Goal: Transaction & Acquisition: Subscribe to service/newsletter

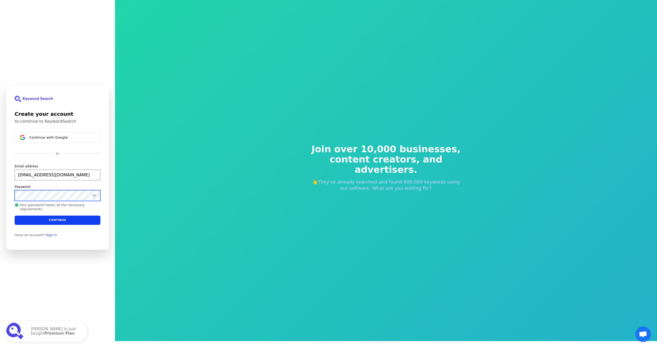
scroll to position [6, 0]
type input "[EMAIL_ADDRESS][DOMAIN_NAME]"
click at [68, 179] on input "[EMAIL_ADDRESS][DOMAIN_NAME]" at bounding box center [58, 174] width 86 height 11
click at [8, 198] on div "Create your account to continue to KeywordSearch Continue with Google or Email …" at bounding box center [57, 167] width 103 height 164
click at [56, 221] on button "Continue" at bounding box center [58, 219] width 86 height 9
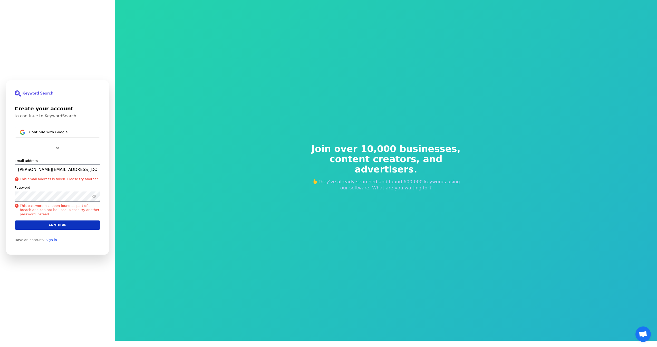
scroll to position [1, 0]
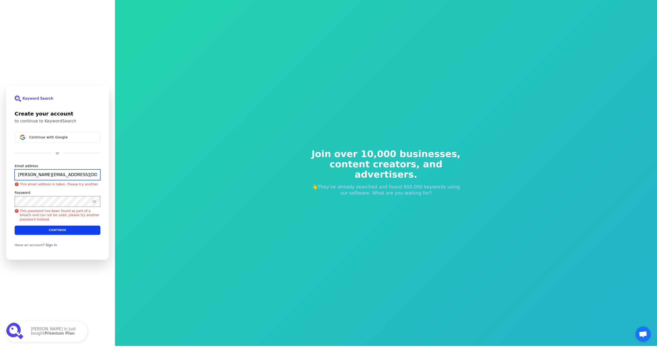
click at [77, 176] on input "[PERSON_NAME][EMAIL_ADDRESS][DOMAIN_NAME]" at bounding box center [58, 174] width 86 height 11
click at [71, 163] on div "Continue with Google or Email address [PERSON_NAME][EMAIL_ADDRESS][DOMAIN_NAME]…" at bounding box center [58, 183] width 86 height 103
click at [56, 229] on button "Continue" at bounding box center [58, 229] width 86 height 9
click at [66, 176] on input "[PERSON_NAME][EMAIL_ADDRESS][DOMAIN_NAME]" at bounding box center [58, 174] width 86 height 11
drag, startPoint x: 68, startPoint y: 175, endPoint x: 12, endPoint y: 179, distance: 56.1
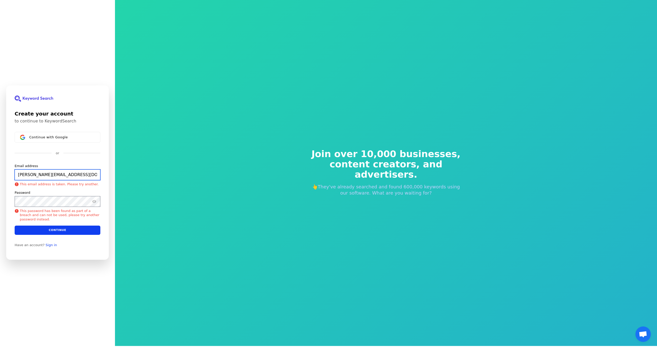
click at [17, 175] on input "[PERSON_NAME][EMAIL_ADDRESS][DOMAIN_NAME]" at bounding box center [58, 174] width 86 height 11
click at [66, 174] on input "[PERSON_NAME][EMAIL_ADDRESS][DOMAIN_NAME]" at bounding box center [58, 174] width 86 height 11
drag, startPoint x: 68, startPoint y: 174, endPoint x: 35, endPoint y: 177, distance: 33.0
click at [35, 177] on input "[PERSON_NAME][EMAIL_ADDRESS][DOMAIN_NAME]" at bounding box center [58, 174] width 86 height 11
click at [63, 231] on button "Continue" at bounding box center [58, 229] width 86 height 9
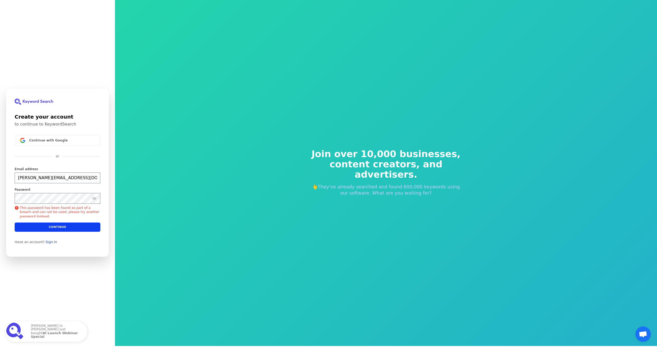
scroll to position [4, 0]
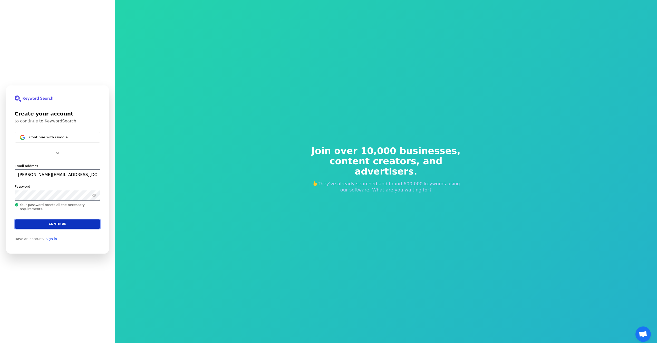
click at [71, 228] on button "Continue" at bounding box center [58, 223] width 86 height 9
click at [94, 197] on keeper-lock "Open Keeper Popup" at bounding box center [94, 195] width 6 height 6
click at [63, 225] on button "Continue" at bounding box center [58, 223] width 86 height 9
type input "[PERSON_NAME][EMAIL_ADDRESS][DOMAIN_NAME]"
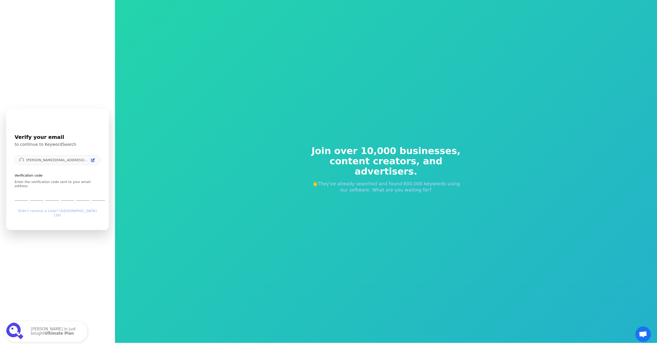
scroll to position [6, 0]
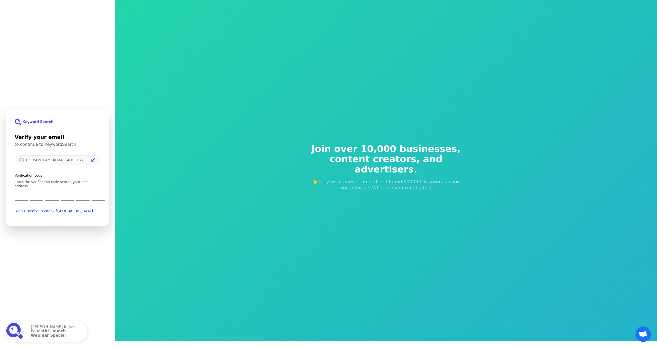
type input "7"
type input "2"
type input "5"
type input "0"
type input "7"
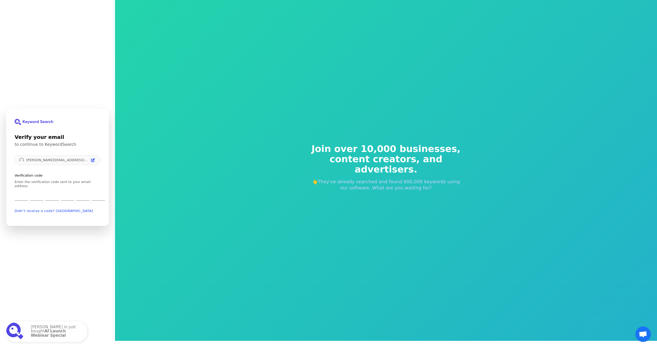
type input "2"
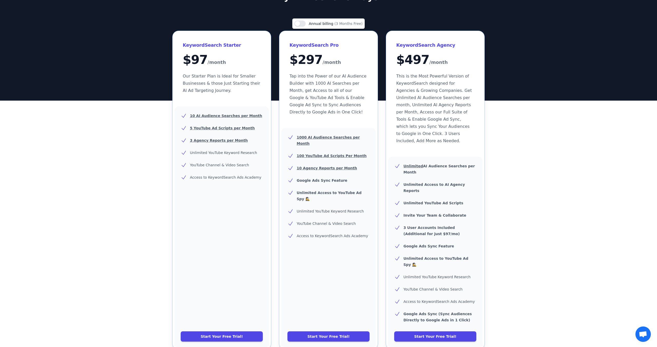
scroll to position [35, 0]
click at [431, 332] on link "Start Your Free Trial!" at bounding box center [435, 337] width 82 height 10
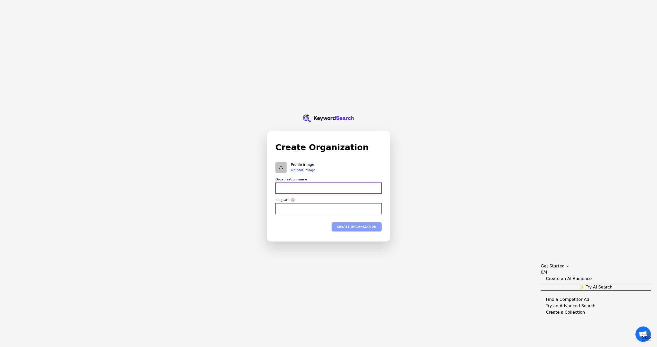
click at [309, 189] on input "Organization name" at bounding box center [328, 188] width 106 height 11
type input "W"
type input "w"
type input "Wh"
type input "wh"
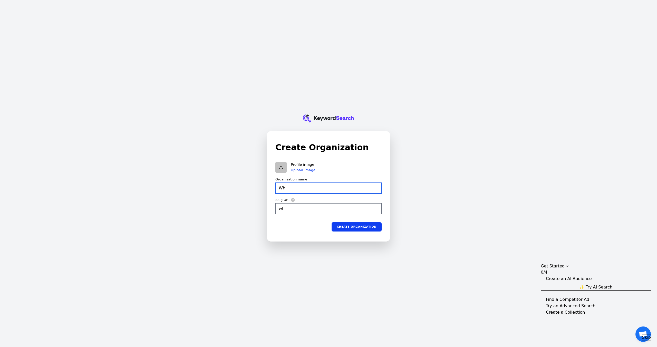
type input "Who"
type input "who"
type input "Whol"
type input "whol"
type input "Whole"
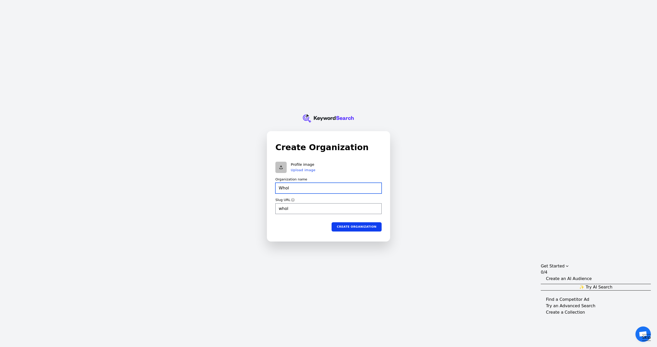
type input "whole"
type input "Whol"
type input "whol"
type input "Who"
type input "who"
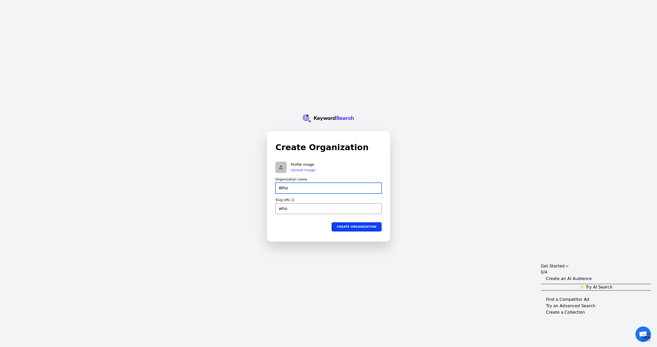
type input "Wh"
type input "wh"
type input "W"
type input "w"
type input "S"
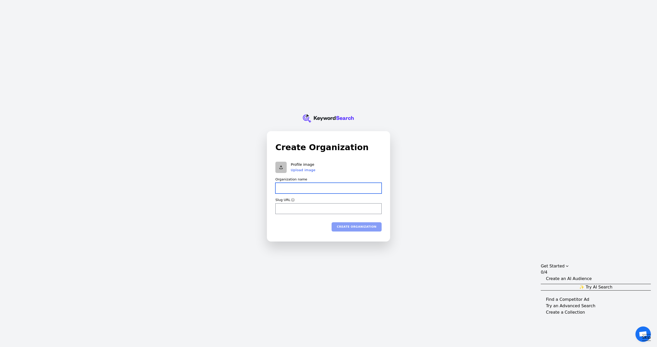
type input "s"
type input "Se"
type input "se"
type input "Sec"
type input "sec"
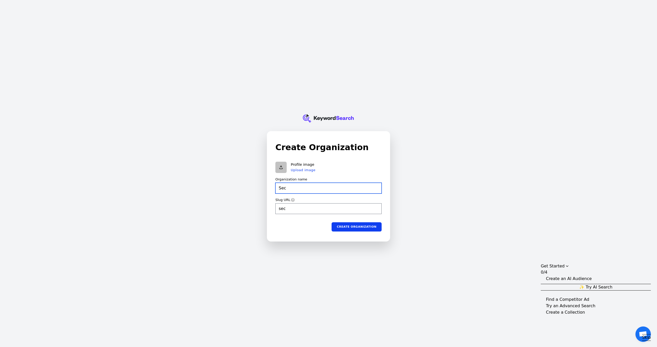
type input "Seco"
type input "seco"
type input "Second"
type input "second"
type input "Second"
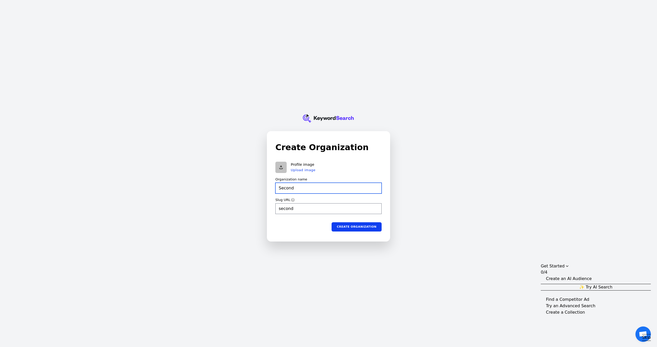
type input "second"
type input "Second I"
type input "second-i"
type input "Second In"
type input "second-in"
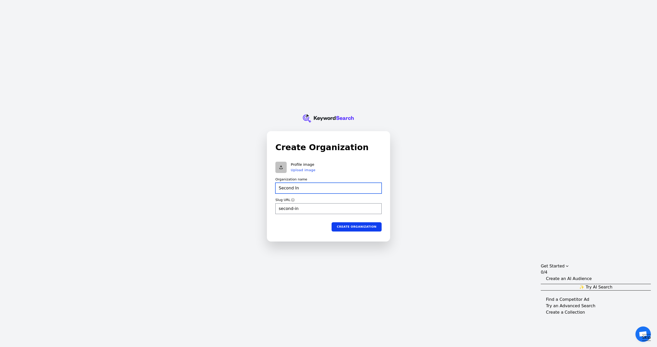
type input "Second In"
type input "second-in"
type input "Second In C"
type input "second-in-c"
type input "Second In Co"
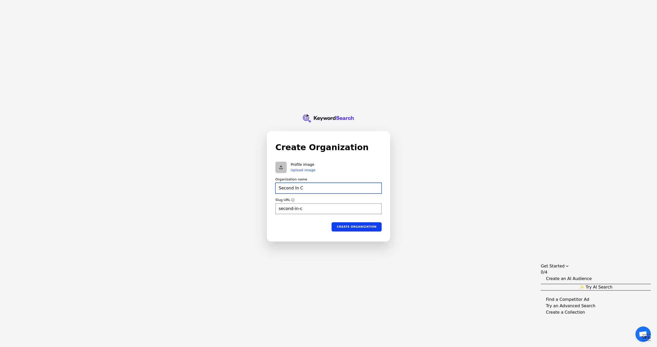
type input "second-in-co"
type input "Second In Com"
type input "second-in-com"
type input "Second In Coma"
type input "second-in-coma"
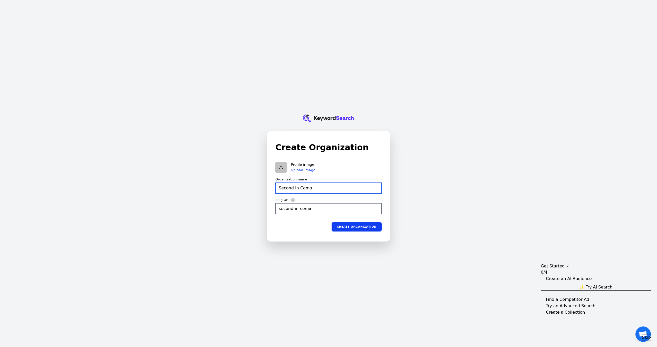
type input "Second In Coman"
type input "second-in-coman"
type input "Second In Comand"
type input "second-in-comand"
type input "Second In Comand"
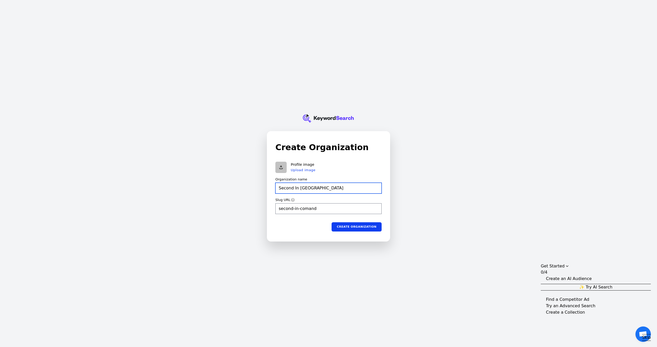
type input "second-in-comand"
type input "Second In Comand"
type input "second-in-comand"
type input "Second In Comand"
type input "second-in-comand"
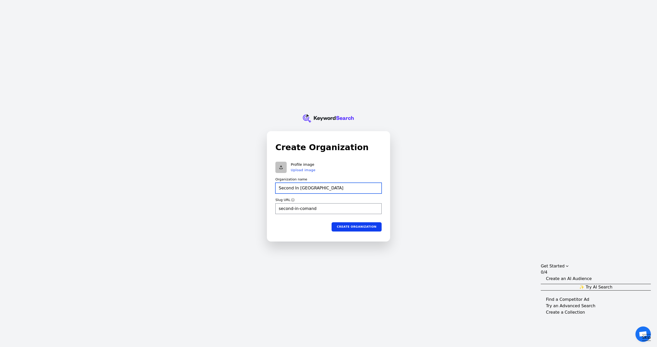
type input "Second In Comand"
type input "second-in-comand"
type input "Second In Coman"
type input "second-in-coman"
type input "Second In Coma"
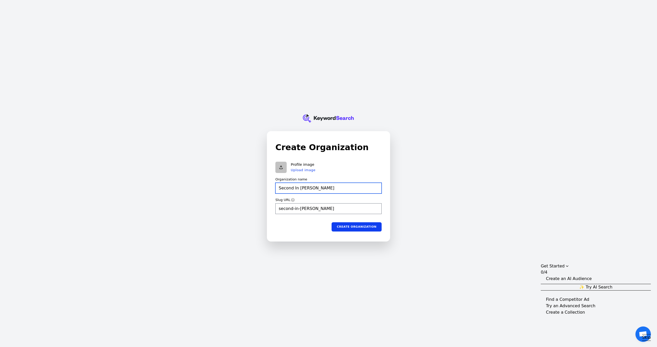
type input "second-in-coma"
type input "Second In Com"
type input "second-in-com"
type input "Second In Comm"
type input "second-in-comm"
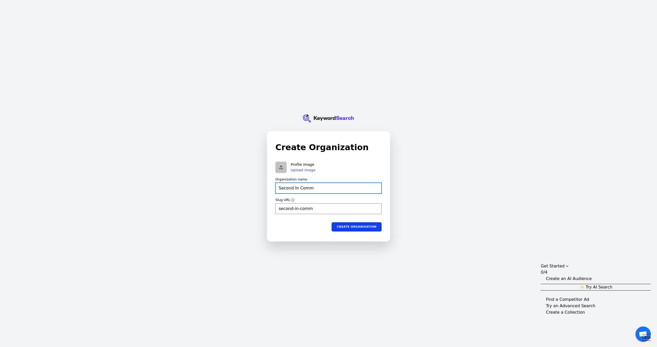
type input "Second In Comma"
type input "second-in-comma"
type input "Second In Comman"
type input "second-in-comman"
type input "Second In Command"
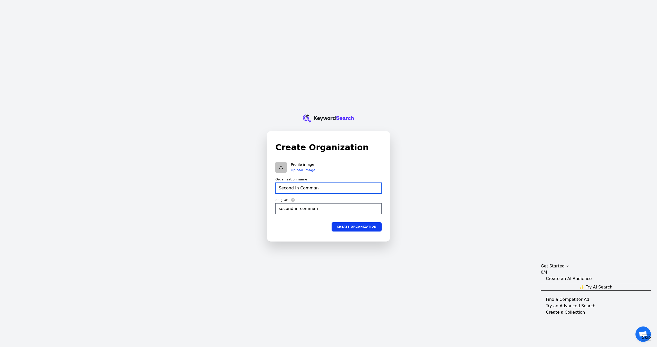
type input "second-in-command"
click at [301, 223] on div "Create organization" at bounding box center [328, 226] width 106 height 9
click at [355, 227] on button "Create organization" at bounding box center [357, 226] width 50 height 9
type input "Second In Command"
type input "second-in-command"
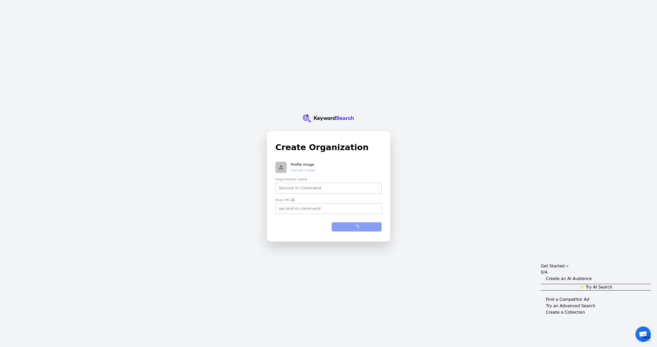
type input "Second In Command"
type input "second-in-command"
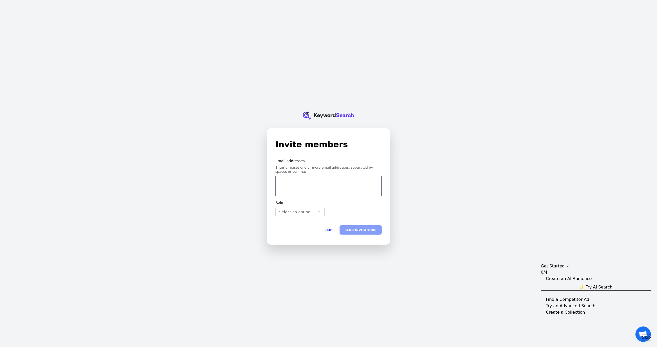
click at [293, 187] on input "email" at bounding box center [329, 183] width 100 height 10
click at [286, 184] on input "email" at bounding box center [329, 183] width 100 height 10
type input "Hernan@scaledriven.com"
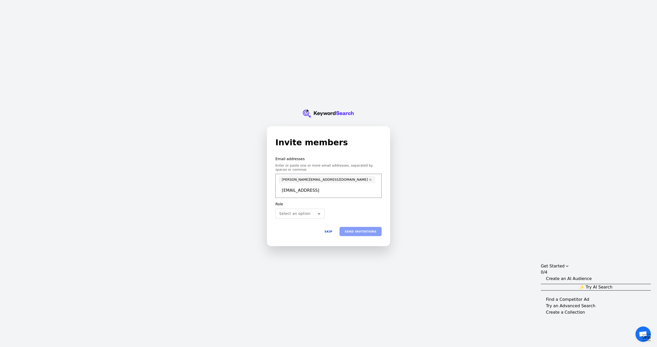
type input "Lukem@unleashed.ceo"
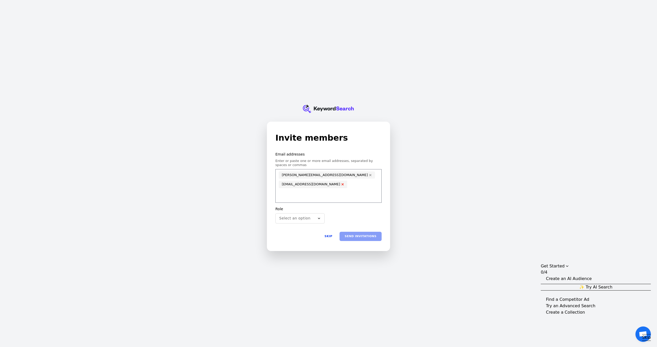
click at [345, 183] on icon at bounding box center [343, 185] width 4 height 4
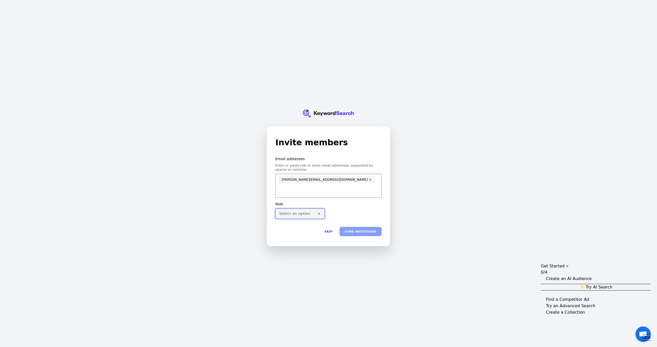
click at [315, 212] on button "Select an option" at bounding box center [299, 214] width 49 height 10
click at [309, 233] on div "Admin" at bounding box center [299, 236] width 47 height 9
click at [347, 212] on div "Role Admin" at bounding box center [328, 210] width 106 height 17
click at [357, 231] on button "Send invitations" at bounding box center [361, 231] width 42 height 9
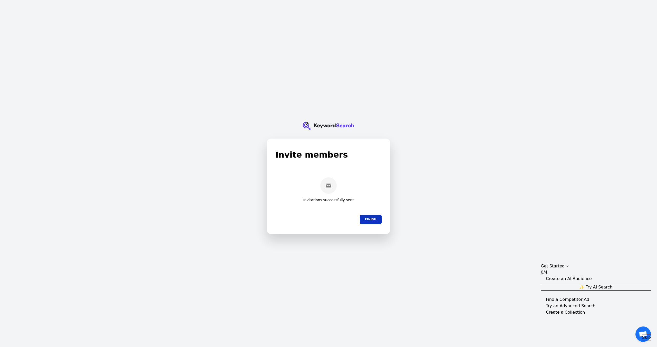
click at [370, 219] on button "Finish" at bounding box center [371, 219] width 22 height 9
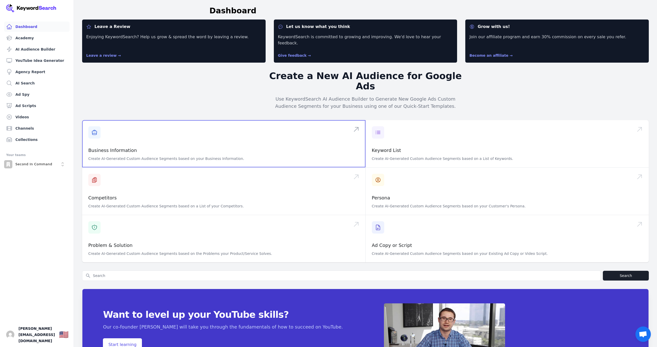
click at [142, 135] on span at bounding box center [223, 143] width 283 height 47
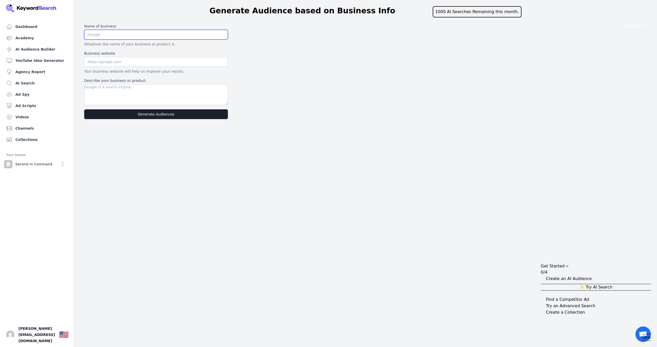
click at [121, 34] on input "text" at bounding box center [156, 35] width 144 height 10
type input "Second In Command"
click at [108, 63] on input "text" at bounding box center [156, 62] width 144 height 10
click at [157, 91] on textarea "Describe your business or product." at bounding box center [156, 94] width 144 height 21
drag, startPoint x: 197, startPoint y: 88, endPoint x: 169, endPoint y: 89, distance: 27.7
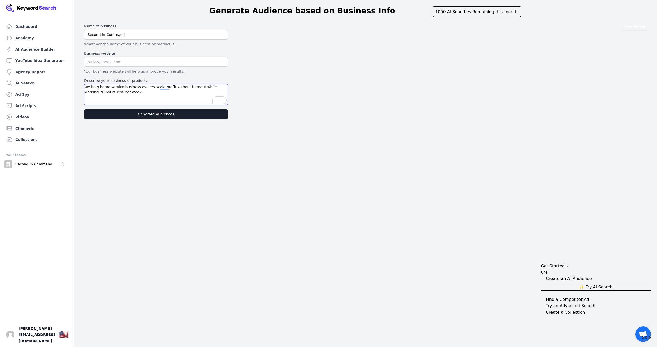
click at [170, 88] on textarea "We help home service business owners scale profit without burnout while working…" at bounding box center [156, 94] width 144 height 21
click at [192, 89] on textarea "We help home service business owners double profit while working 20 hours less …" at bounding box center [156, 94] width 144 height 21
drag, startPoint x: 195, startPoint y: 88, endPoint x: 174, endPoint y: 88, distance: 20.8
click at [174, 88] on textarea "We help home service business owners double profit while working 20 hours less …" at bounding box center [156, 94] width 144 height 21
click at [183, 92] on textarea "We help home service business owners double profit and work 20 hours less per w…" at bounding box center [156, 94] width 144 height 21
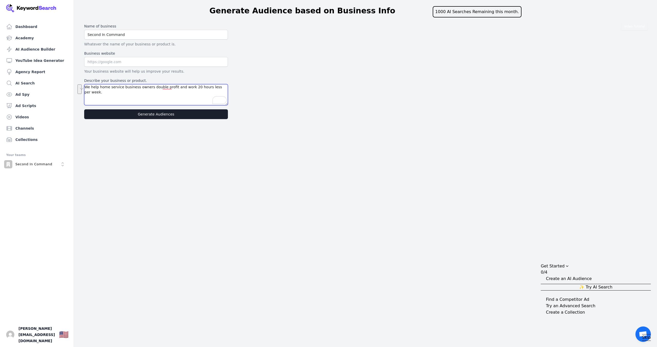
drag, startPoint x: 195, startPoint y: 91, endPoint x: 211, endPoint y: 89, distance: 16.7
click at [211, 89] on textarea "We help home service business owners double profit and work 20 hours less per w…" at bounding box center [156, 94] width 144 height 21
click at [171, 91] on textarea "We help home service business owners double profit and work 20 hours less per w…" at bounding box center [156, 94] width 144 height 21
click at [119, 93] on textarea "We help home service business owners double profit and work 20 hours less per w…" at bounding box center [156, 94] width 144 height 21
click at [164, 92] on textarea "We help home service business owners double their profit and work 20 hours less…" at bounding box center [156, 94] width 144 height 21
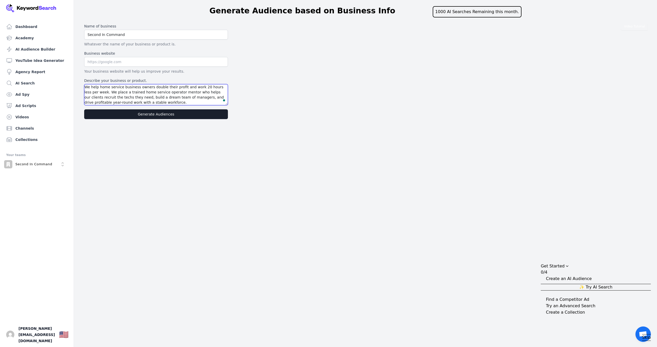
click at [147, 102] on textarea "We help home service business owners double their profit and work 20 hours less…" at bounding box center [156, 94] width 144 height 21
click at [214, 103] on textarea "We help home service business owners double their profit and work 20 hours less…" at bounding box center [156, 94] width 144 height 21
click at [185, 97] on textarea "We help home service business owners double their profit and work 20 hours less…" at bounding box center [156, 94] width 144 height 21
type textarea "We help home service business owners double their profit and work 20 hours less…"
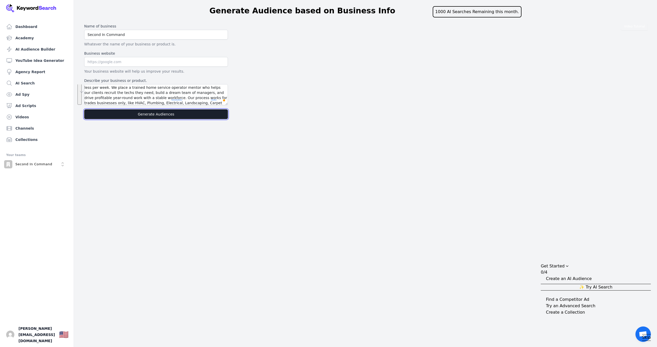
click at [171, 115] on button "Generate Audiences" at bounding box center [156, 114] width 144 height 10
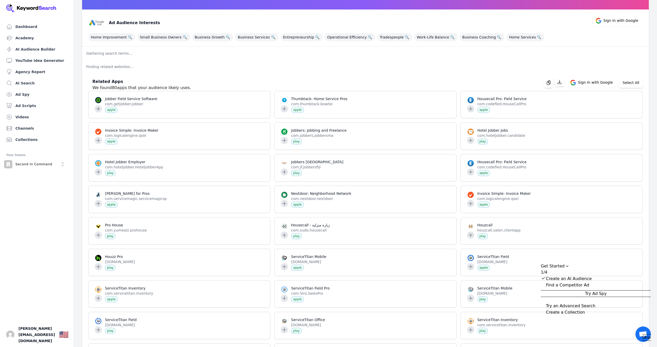
scroll to position [63, 0]
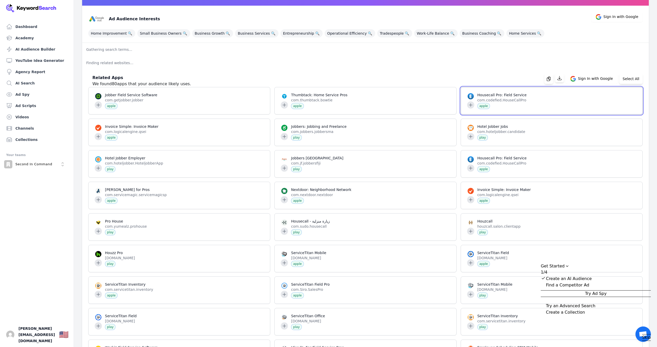
click at [470, 105] on span at bounding box center [552, 100] width 182 height 27
click at [357, 103] on span at bounding box center [366, 100] width 182 height 27
click at [182, 104] on span at bounding box center [180, 100] width 182 height 27
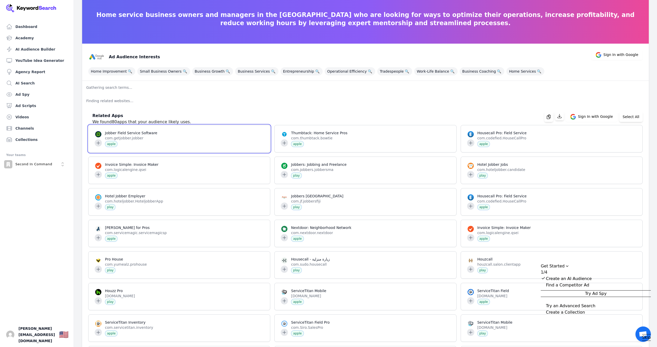
scroll to position [0, 0]
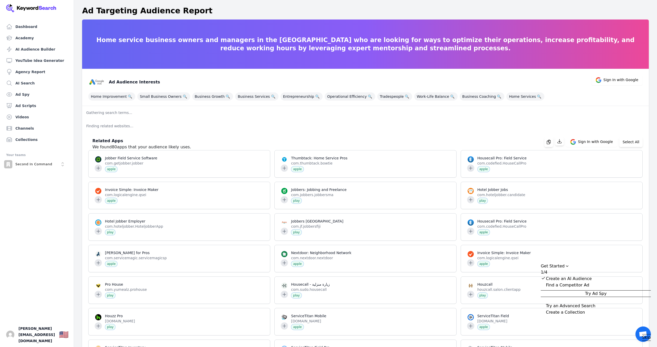
drag, startPoint x: 310, startPoint y: 125, endPoint x: 303, endPoint y: 126, distance: 7.0
click at [310, 125] on p "Finding related websites..." at bounding box center [365, 125] width 567 height 13
click at [98, 168] on span at bounding box center [180, 163] width 182 height 27
click at [383, 120] on p "Finding related websites..." at bounding box center [365, 125] width 567 height 13
click at [611, 78] on span "Sign In with Google" at bounding box center [621, 80] width 35 height 6
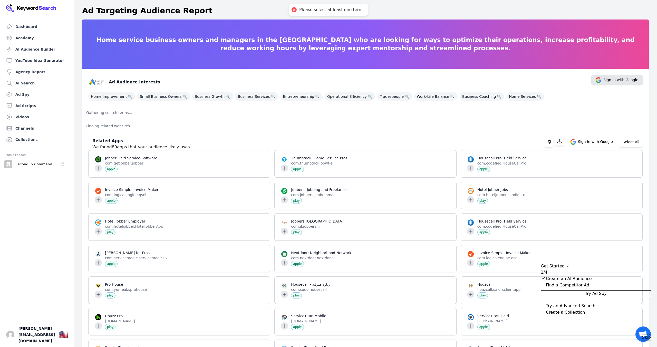
click at [608, 80] on span "Sign In with Google" at bounding box center [621, 80] width 35 height 6
click at [590, 144] on span "Sign In with Google" at bounding box center [595, 142] width 35 height 6
click at [349, 124] on p "Finding related websites..." at bounding box center [365, 125] width 567 height 13
click at [110, 118] on p "Gathering search terms..." at bounding box center [365, 112] width 567 height 13
click at [111, 114] on p "Gathering search terms..." at bounding box center [365, 112] width 567 height 13
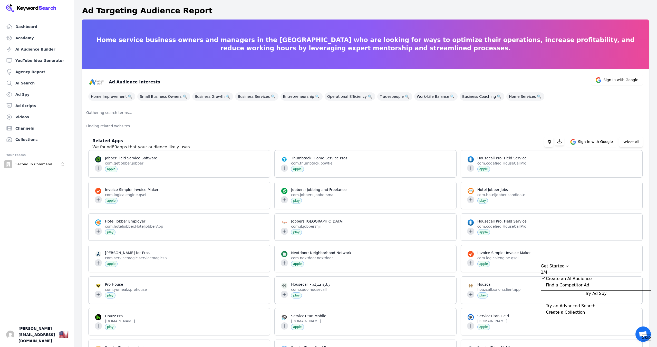
click at [102, 113] on p "Gathering search terms..." at bounding box center [365, 112] width 567 height 13
click at [110, 125] on p "Finding related websites..." at bounding box center [365, 125] width 567 height 13
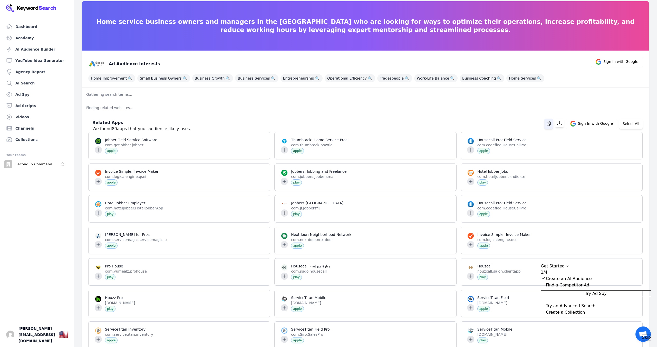
scroll to position [18, 0]
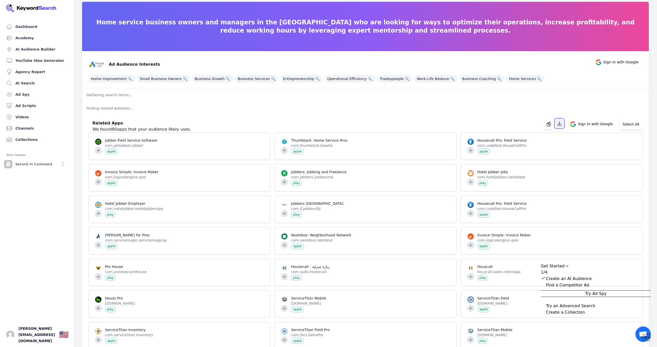
click at [562, 125] on icon "button" at bounding box center [560, 124] width 4 height 4
click at [551, 125] on icon "button" at bounding box center [548, 124] width 5 height 5
click at [635, 125] on button "Select All" at bounding box center [630, 124] width 23 height 10
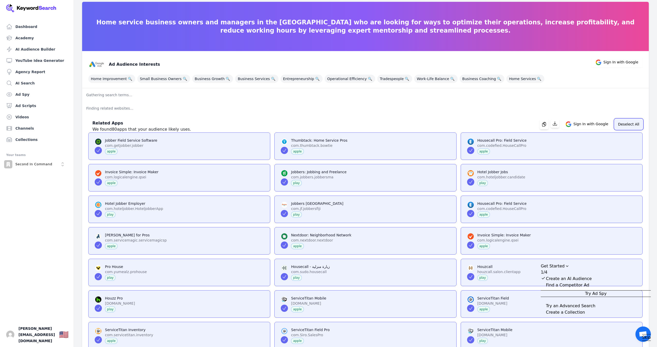
click at [635, 125] on button "Deselect All" at bounding box center [629, 124] width 28 height 10
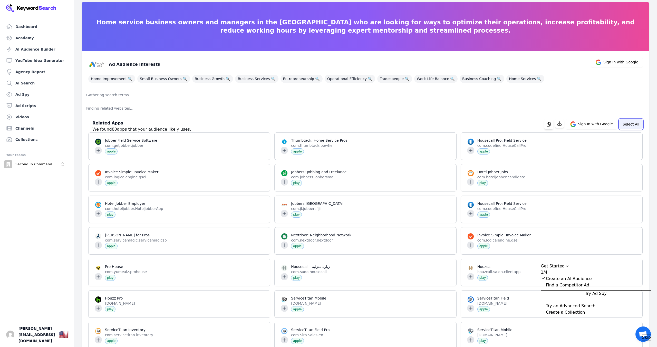
click at [635, 125] on button "Select All" at bounding box center [630, 124] width 23 height 10
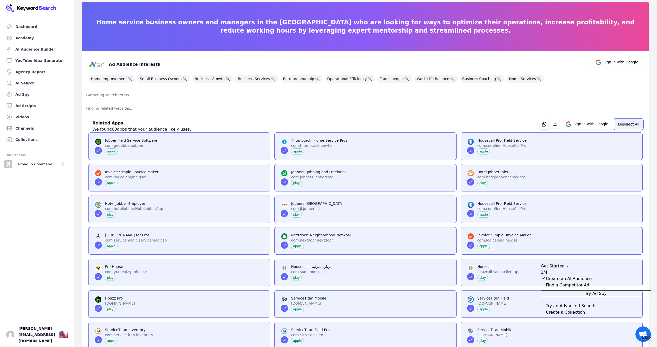
click at [635, 125] on button "Deselect All" at bounding box center [629, 124] width 28 height 10
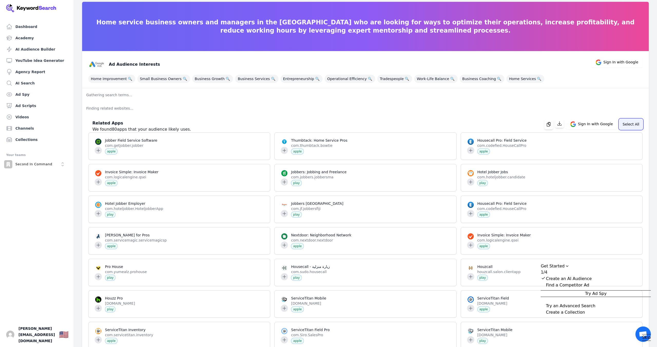
click at [635, 125] on button "Select All" at bounding box center [630, 124] width 23 height 10
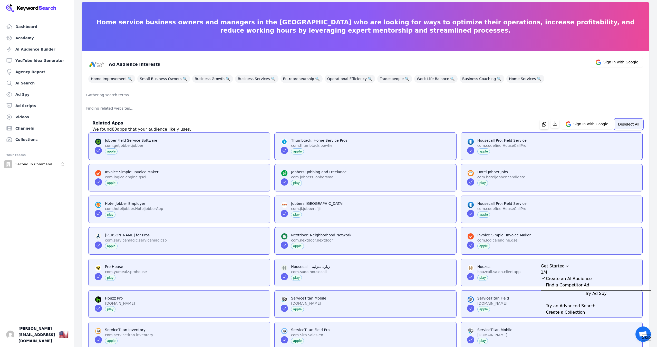
click at [635, 125] on button "Deselect All" at bounding box center [629, 124] width 28 height 10
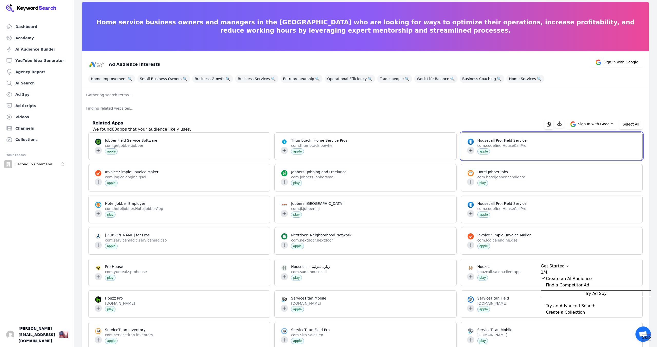
click at [471, 151] on span at bounding box center [552, 146] width 182 height 27
click at [434, 112] on p "Finding related websites..." at bounding box center [365, 108] width 567 height 13
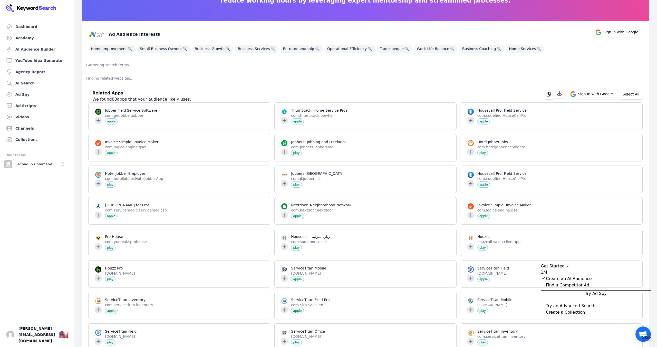
scroll to position [0, 0]
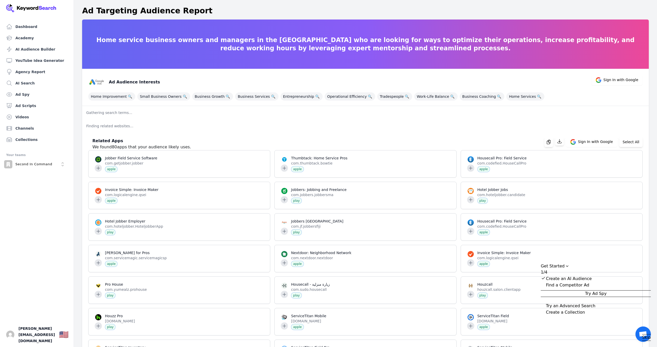
click at [590, 307] on div "Try an Advanced Search" at bounding box center [571, 306] width 50 height 6
click at [598, 303] on span "Try Advanced Search" at bounding box center [596, 300] width 43 height 6
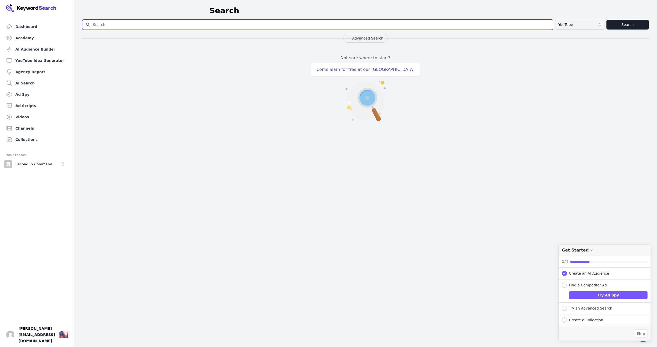
click at [186, 24] on input "Search for YouTube Keywords" at bounding box center [317, 25] width 471 height 10
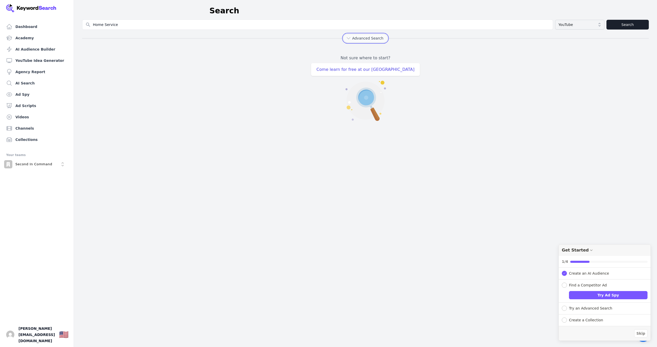
click at [350, 39] on icon "button" at bounding box center [348, 38] width 5 height 5
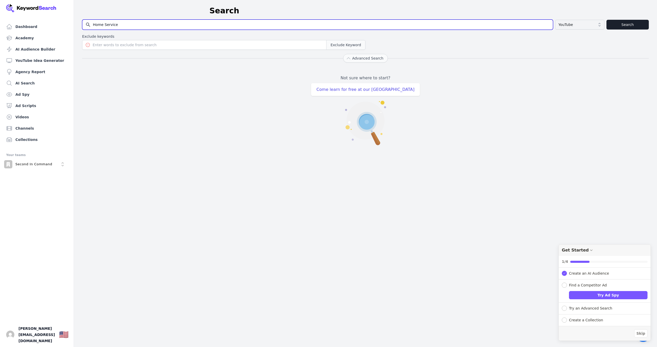
click at [145, 26] on input "Home Service" at bounding box center [317, 25] width 471 height 10
type input "Home Service Business"
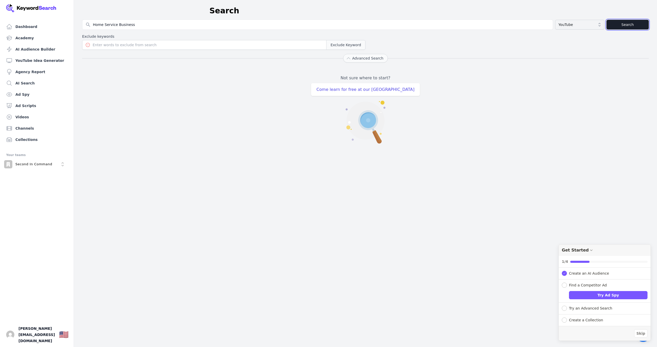
click at [619, 25] on button "Search" at bounding box center [628, 25] width 42 height 10
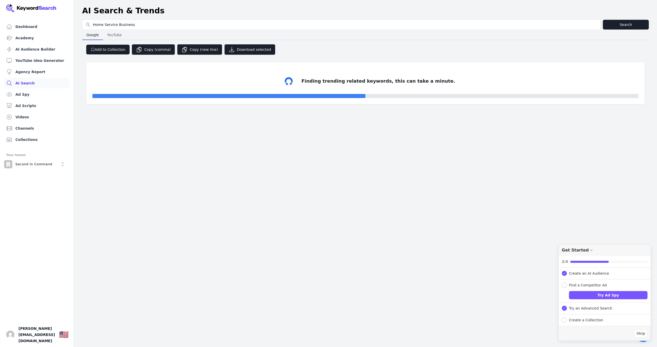
select select "50"
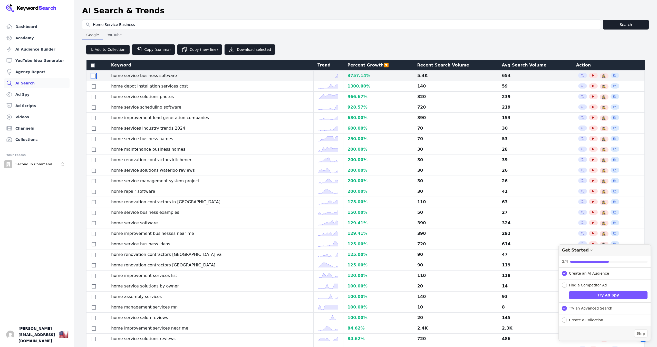
click at [93, 77] on input "checkbox" at bounding box center [94, 76] width 4 height 4
checkbox input "true"
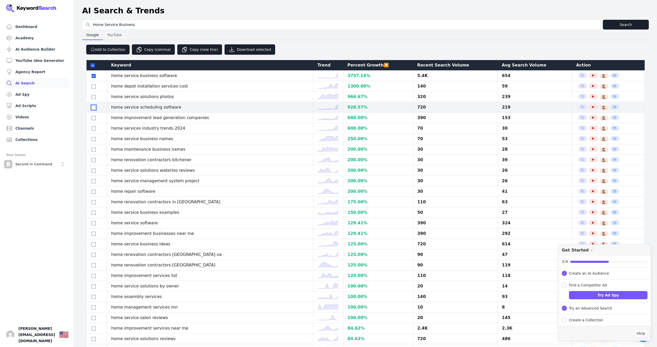
click at [93, 109] on input "checkbox" at bounding box center [94, 108] width 4 height 4
checkbox input "true"
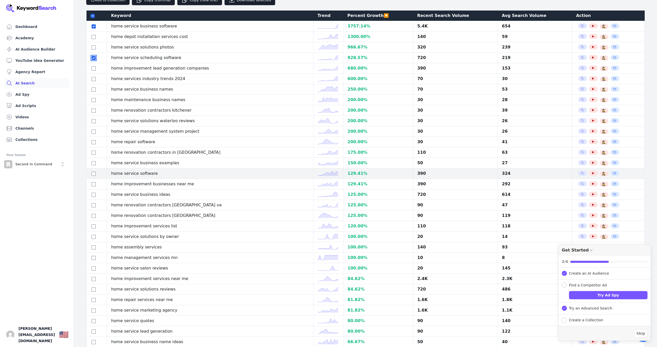
scroll to position [52, 0]
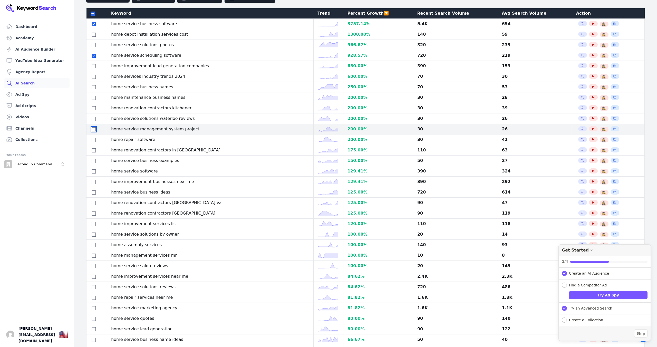
click at [93, 131] on input "checkbox" at bounding box center [94, 129] width 4 height 4
click at [94, 131] on input "checkbox" at bounding box center [94, 129] width 4 height 4
checkbox input "false"
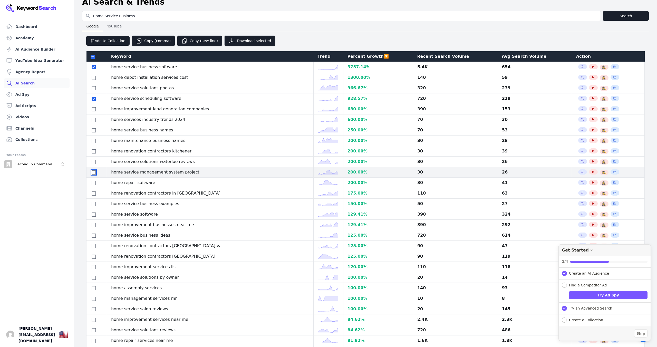
scroll to position [0, 0]
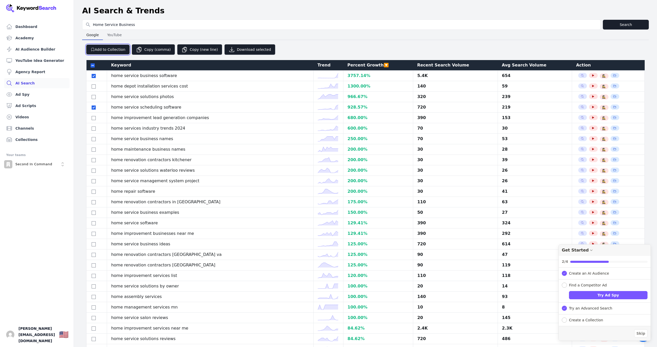
click at [111, 49] on button "Add to Collection" at bounding box center [107, 50] width 43 height 10
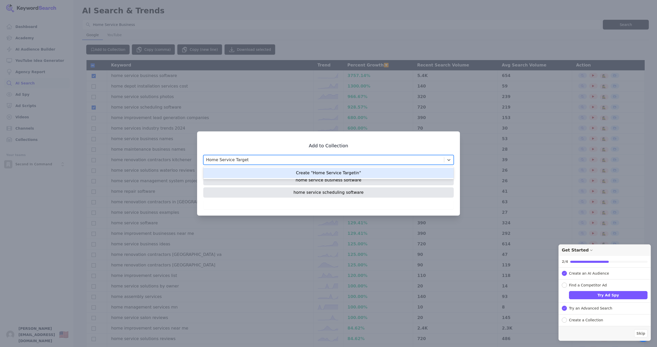
type input "Home Service Targeting"
click at [326, 176] on div "Create "Home Service Targeting"" at bounding box center [328, 173] width 251 height 10
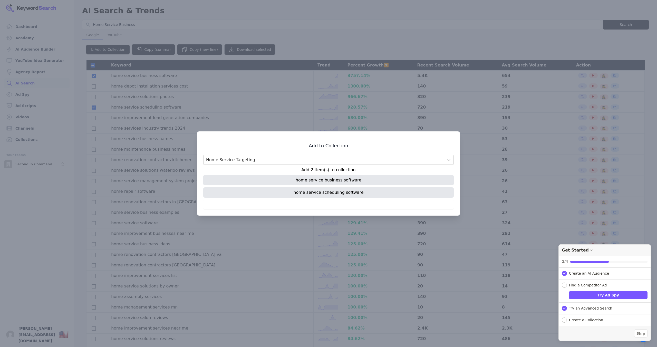
click at [356, 180] on div "home service business software" at bounding box center [328, 180] width 251 height 10
click at [354, 190] on div "home service scheduling software" at bounding box center [328, 192] width 251 height 10
click at [447, 160] on icon at bounding box center [448, 159] width 5 height 5
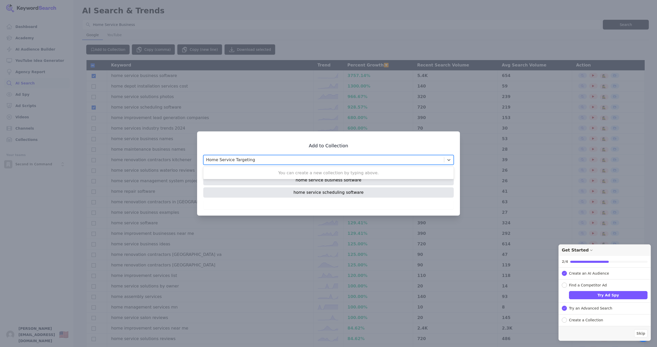
click at [375, 149] on h3 "Add to Collection" at bounding box center [328, 146] width 251 height 6
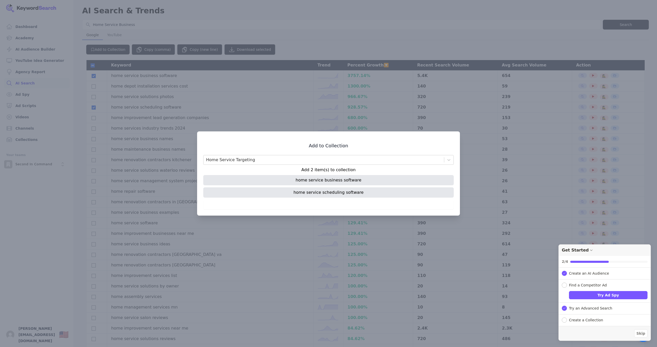
click at [335, 182] on div "home service business software" at bounding box center [328, 180] width 251 height 10
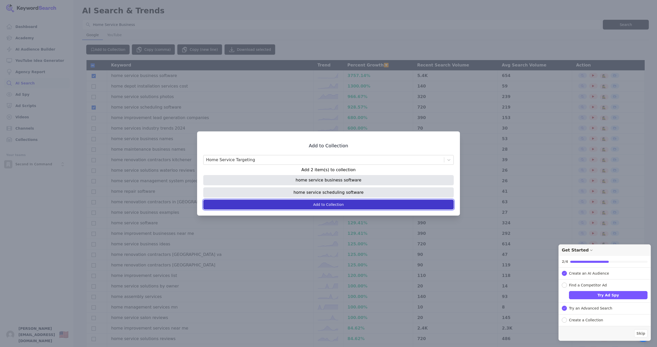
click at [386, 203] on button "Add to Collection" at bounding box center [328, 205] width 251 height 10
click at [203, 200] on button "Add to Collection" at bounding box center [328, 205] width 251 height 10
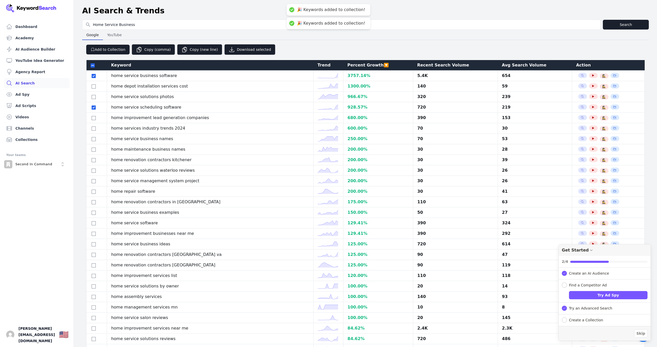
click at [350, 205] on button "Add to Collection" at bounding box center [328, 202] width 238 height 9
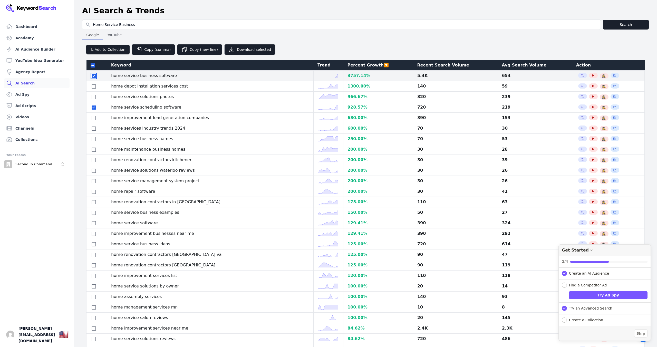
click at [94, 77] on input "checkbox" at bounding box center [94, 76] width 4 height 4
checkbox input "false"
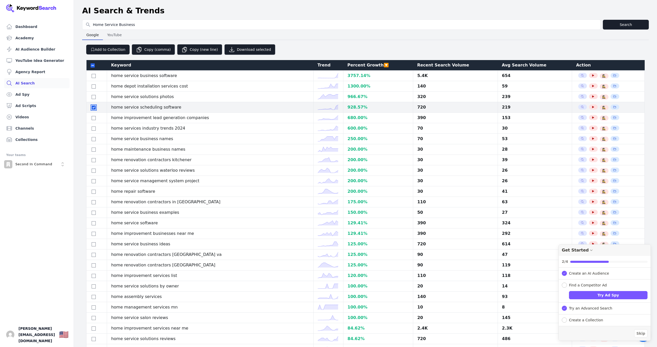
click at [94, 109] on input "checkbox" at bounding box center [94, 108] width 4 height 4
checkbox input "false"
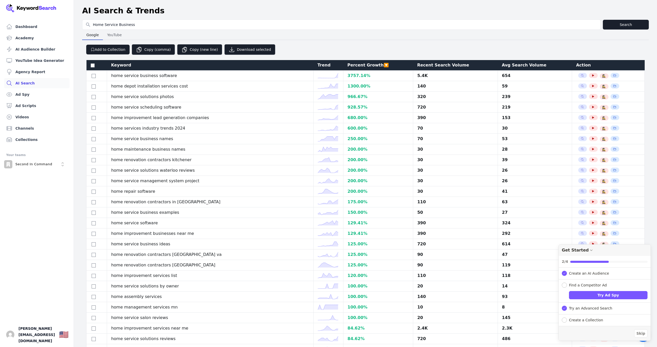
click at [418, 65] on div "Recent Search Volume" at bounding box center [455, 65] width 77 height 6
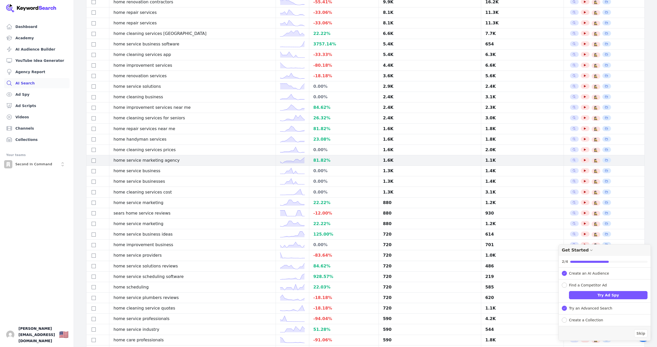
scroll to position [117, 0]
click at [92, 162] on input "checkbox" at bounding box center [94, 160] width 4 height 4
checkbox input "true"
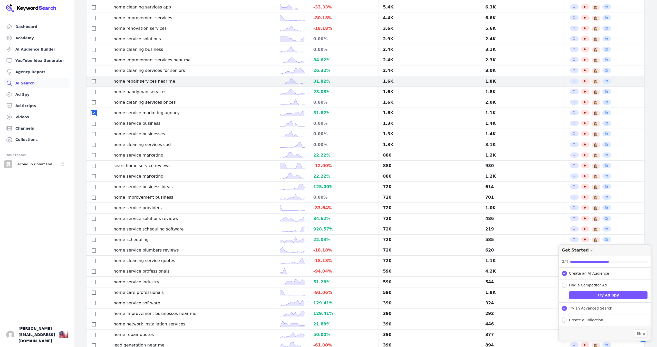
scroll to position [164, 0]
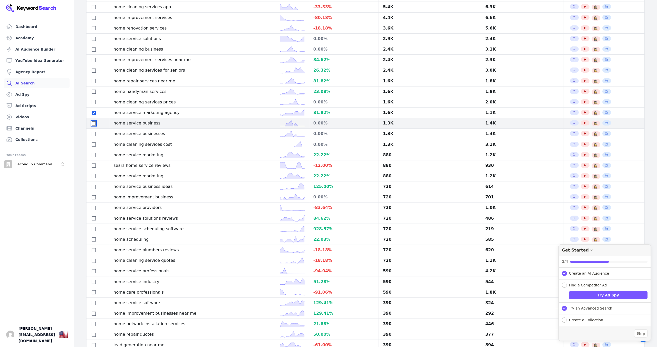
click at [94, 126] on input "checkbox" at bounding box center [94, 123] width 4 height 4
checkbox input "true"
click at [94, 136] on input "checkbox" at bounding box center [94, 134] width 4 height 4
checkbox input "true"
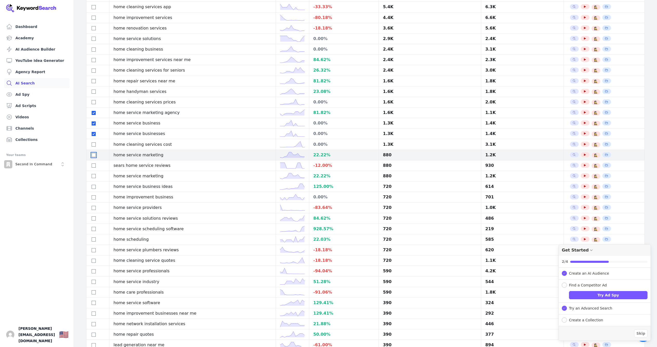
click at [93, 157] on input "checkbox" at bounding box center [94, 155] width 4 height 4
checkbox input "true"
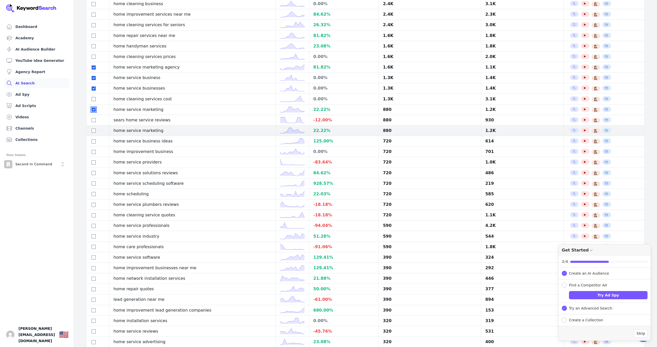
scroll to position [210, 0]
click at [93, 132] on input "checkbox" at bounding box center [94, 130] width 4 height 4
checkbox input "true"
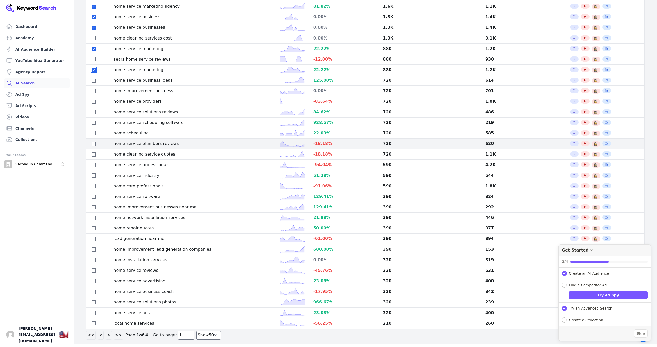
scroll to position [281, 0]
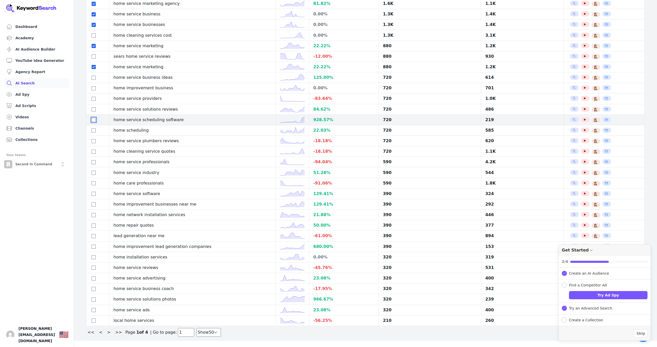
click at [95, 118] on input "checkbox" at bounding box center [94, 120] width 4 height 4
checkbox input "true"
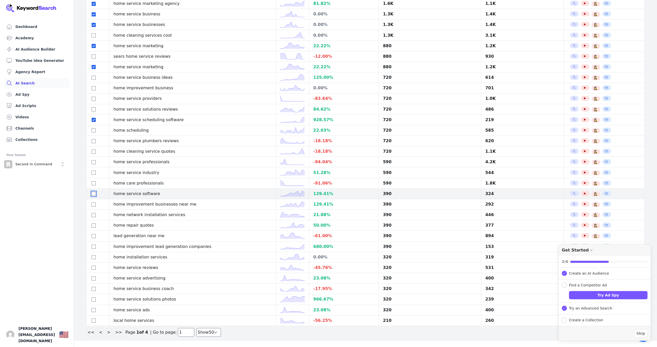
click at [94, 192] on input "checkbox" at bounding box center [94, 194] width 4 height 4
checkbox input "true"
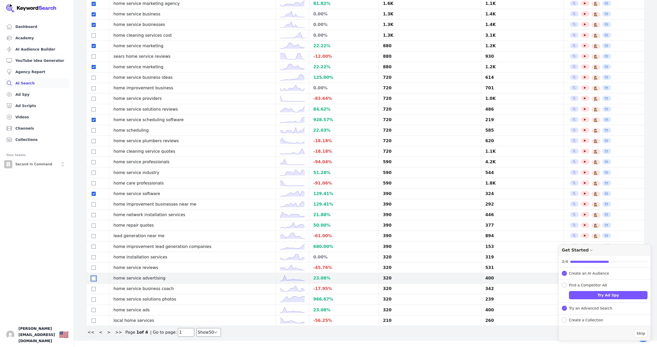
click at [94, 278] on input "checkbox" at bounding box center [94, 278] width 4 height 4
checkbox input "true"
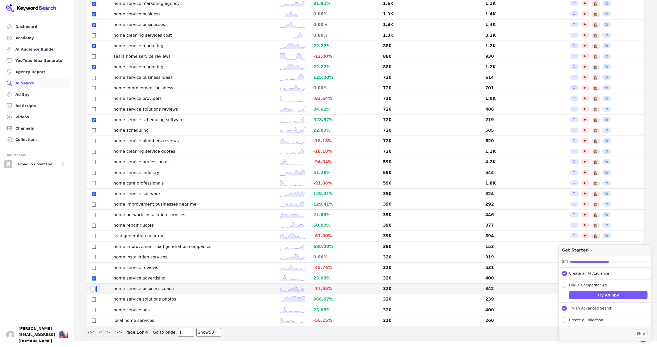
click at [95, 288] on input "checkbox" at bounding box center [94, 289] width 4 height 4
checkbox input "true"
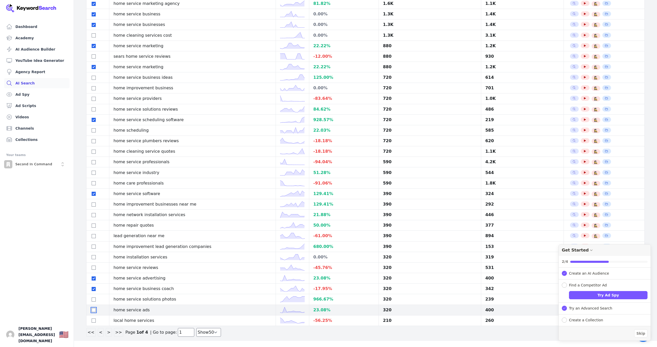
click at [93, 310] on input "checkbox" at bounding box center [94, 310] width 4 height 4
checkbox input "true"
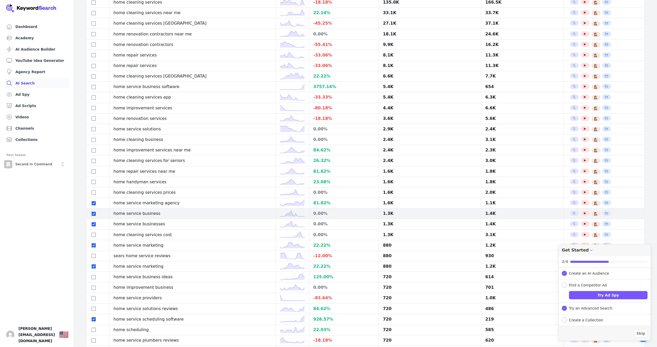
scroll to position [0, 0]
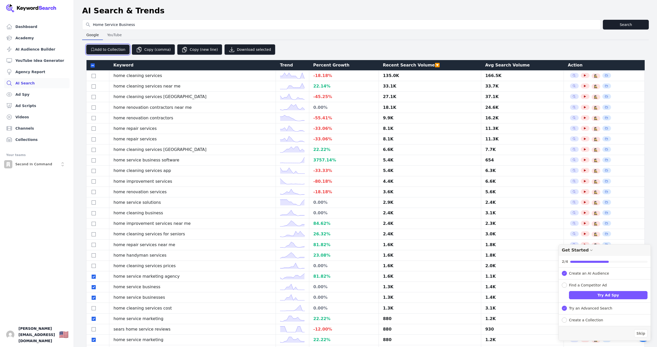
click at [106, 47] on button "Add to Collection" at bounding box center [107, 50] width 43 height 10
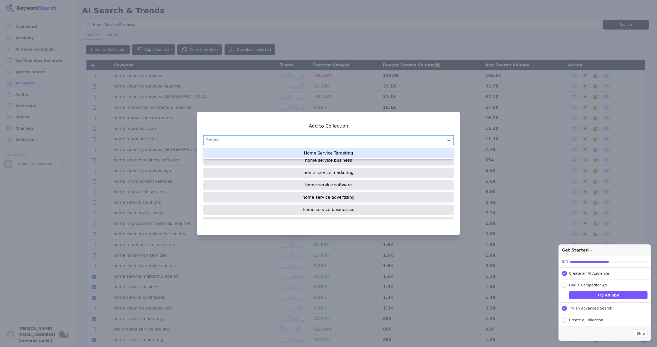
click at [331, 138] on div "Select..." at bounding box center [324, 140] width 241 height 9
click at [330, 153] on div "Home Service Targeting" at bounding box center [328, 153] width 251 height 10
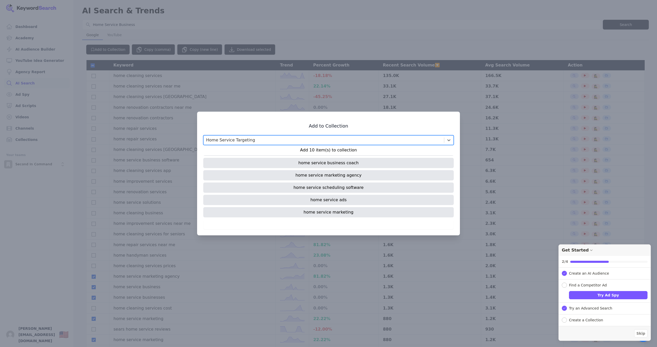
click at [390, 152] on p "Add 10 item(s) to collection" at bounding box center [328, 150] width 251 height 6
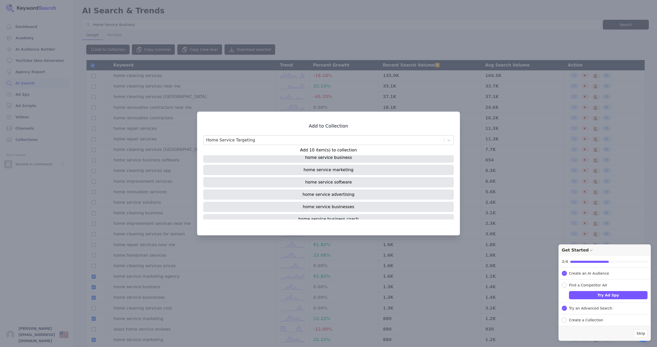
scroll to position [0, 0]
click at [332, 150] on p "Add 10 item(s) to collection" at bounding box center [328, 150] width 251 height 6
click at [345, 162] on div "home service business" at bounding box center [328, 160] width 251 height 10
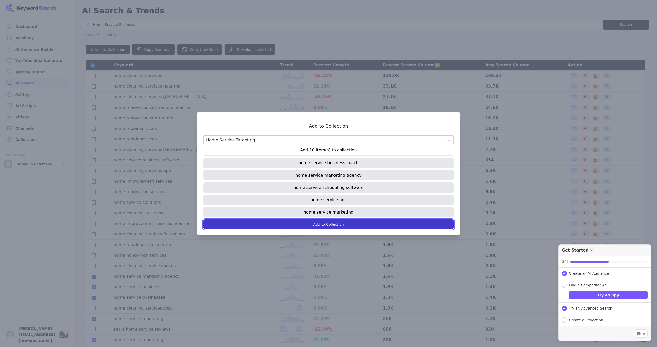
click at [354, 224] on button "Add to Collection" at bounding box center [328, 225] width 251 height 10
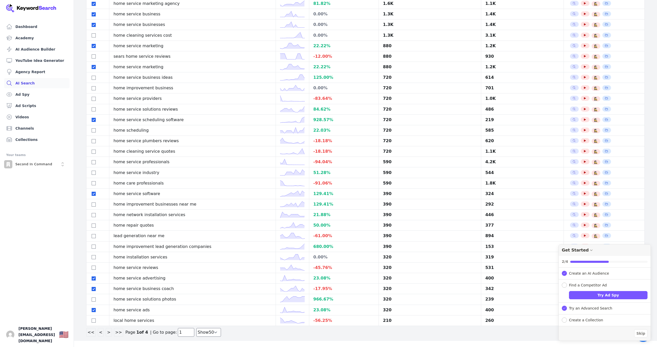
scroll to position [0, 0]
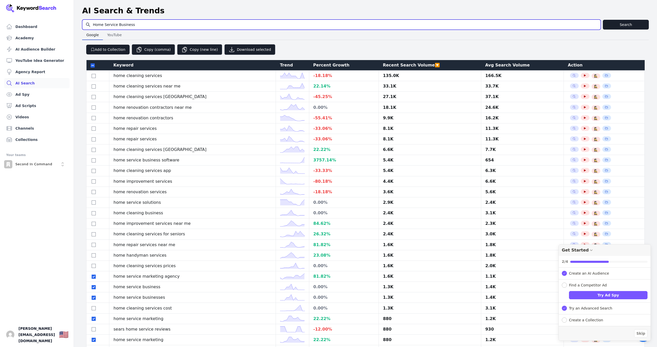
click at [135, 25] on input "Home Service Business" at bounding box center [341, 25] width 518 height 10
drag, startPoint x: 135, startPoint y: 25, endPoint x: 82, endPoint y: 26, distance: 53.4
click at [82, 26] on div "Search for YouTube Keywords Home Service Business Search Google Google YouTube …" at bounding box center [365, 316] width 583 height 592
type input "HVAC Business"
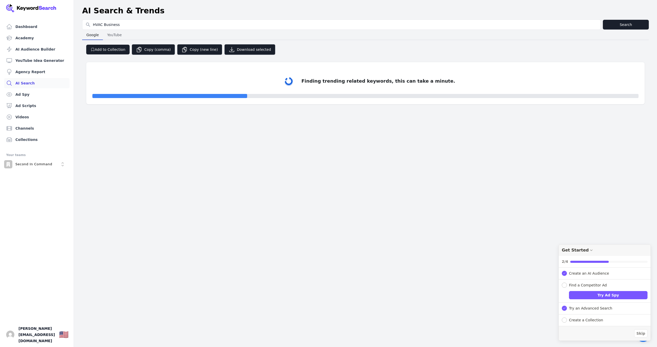
select select "50"
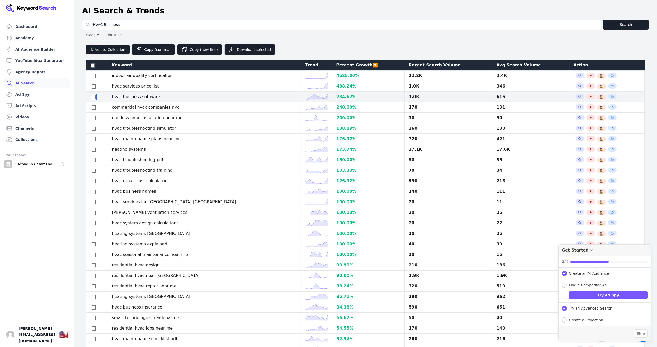
click at [94, 99] on input "checkbox" at bounding box center [94, 97] width 4 height 4
checkbox input "true"
click at [409, 66] on div "Recent Search Volume" at bounding box center [449, 65] width 80 height 6
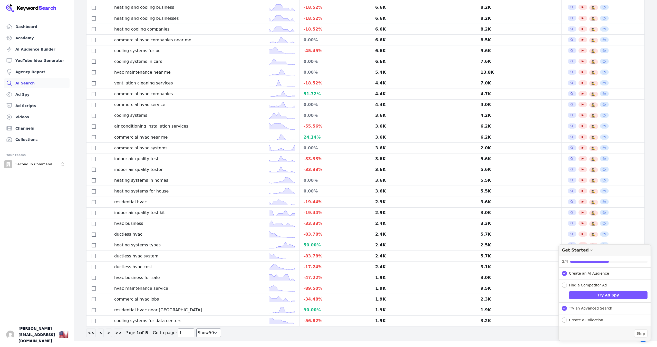
scroll to position [306, 0]
click at [106, 333] on button ">" at bounding box center [109, 332] width 6 height 9
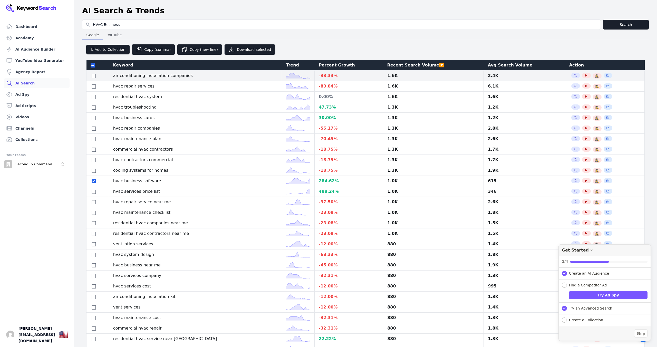
scroll to position [7, 0]
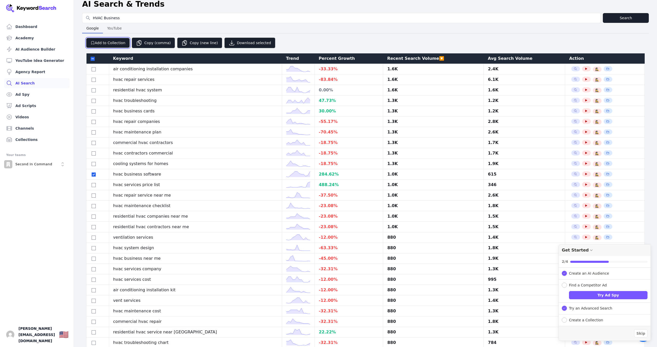
click at [105, 44] on button "Add to Collection" at bounding box center [107, 43] width 43 height 10
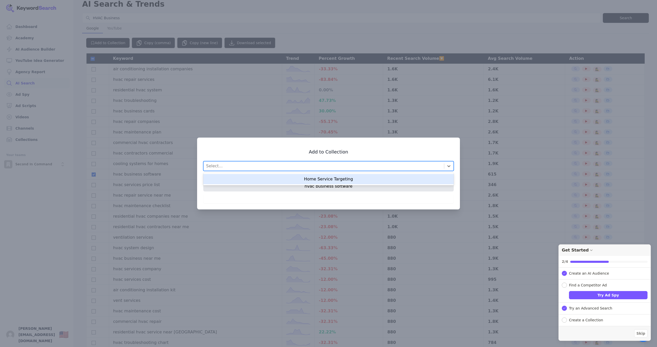
click at [328, 167] on div "Select..." at bounding box center [324, 165] width 241 height 9
click at [329, 180] on div "Home Service Targeting" at bounding box center [328, 179] width 251 height 10
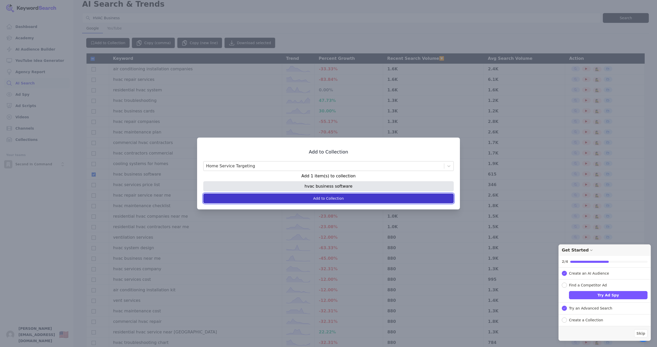
click at [336, 199] on button "Add to Collection" at bounding box center [328, 199] width 251 height 10
click at [331, 198] on button "Add to Collection" at bounding box center [328, 199] width 251 height 10
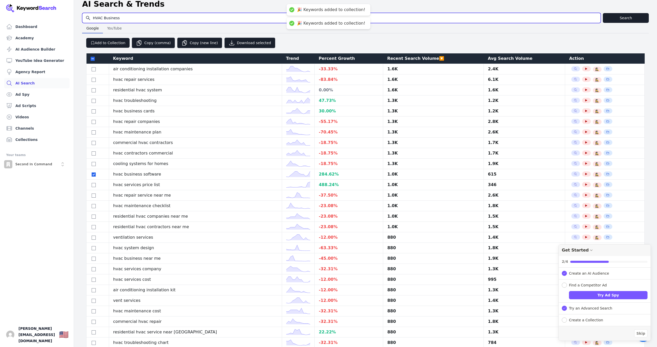
click at [118, 16] on input "HVAC Business" at bounding box center [341, 18] width 518 height 10
drag, startPoint x: 93, startPoint y: 18, endPoint x: 97, endPoint y: 19, distance: 4.1
click at [93, 18] on input "HVAC Business" at bounding box center [341, 18] width 518 height 10
type input "Sell HVAC Business"
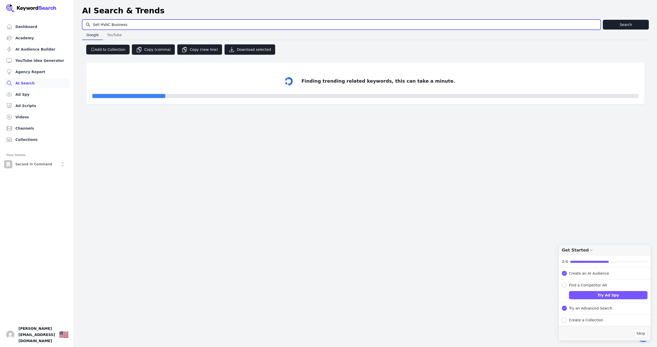
scroll to position [4, 0]
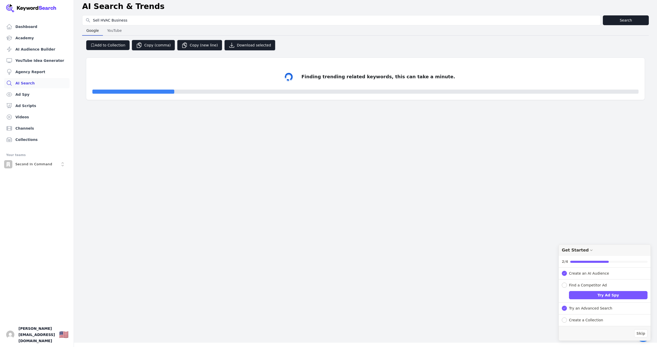
select select "50"
